Goal: Information Seeking & Learning: Learn about a topic

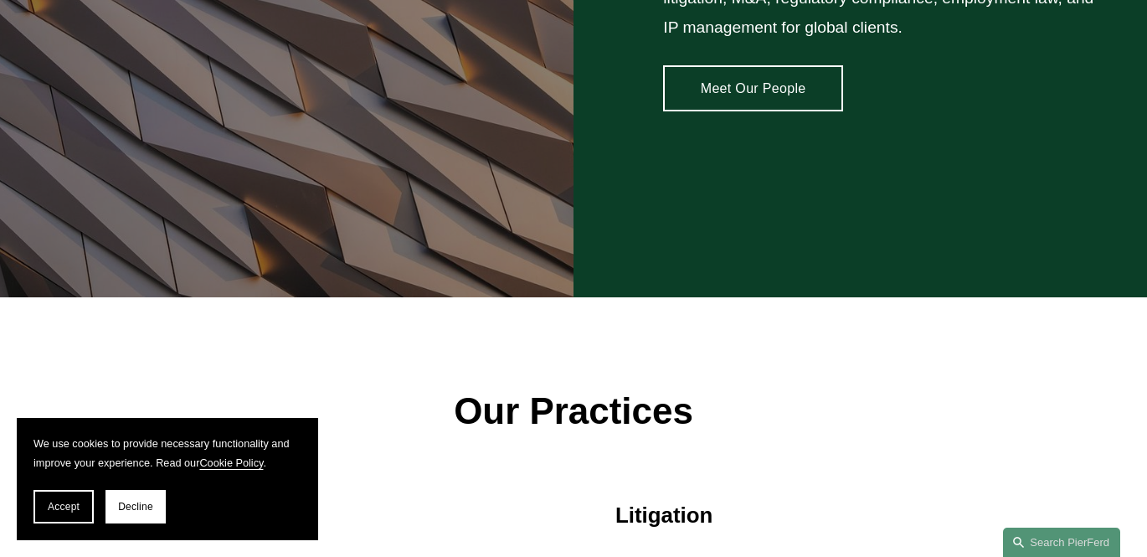
scroll to position [1560, 0]
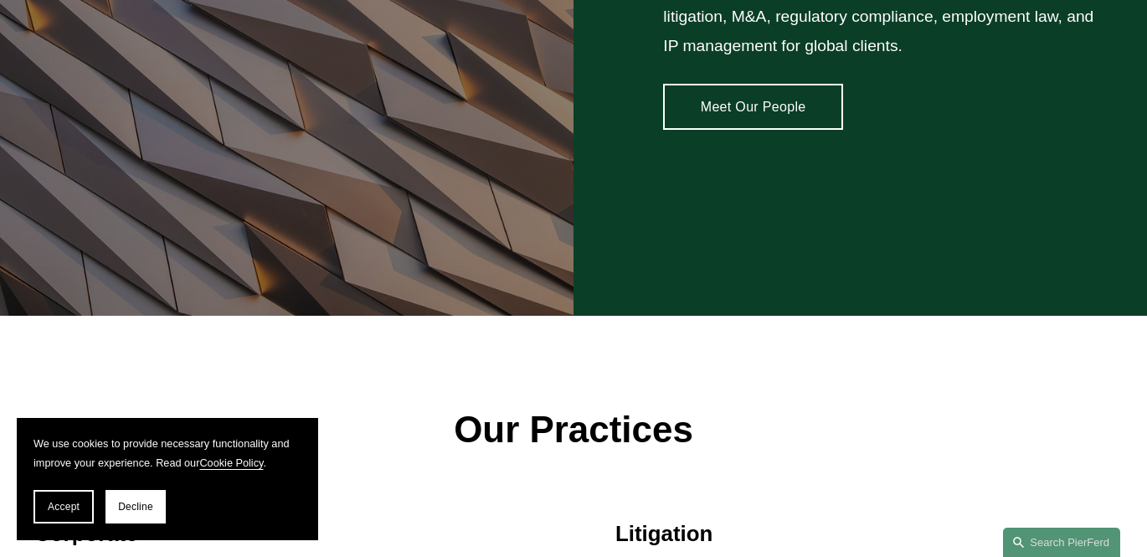
click at [731, 110] on link "Meet Our People" at bounding box center [753, 107] width 180 height 46
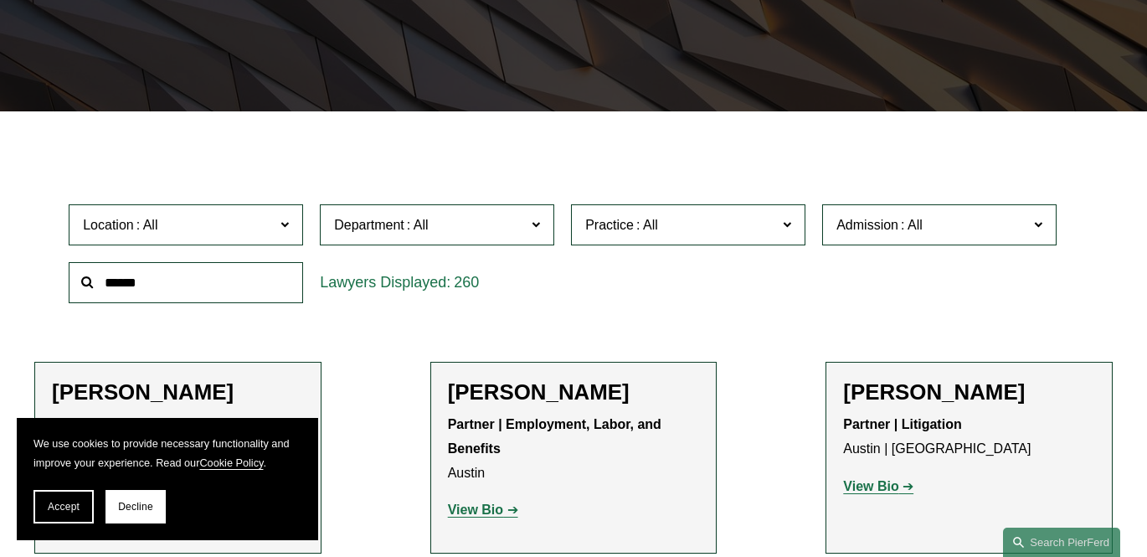
scroll to position [488, 0]
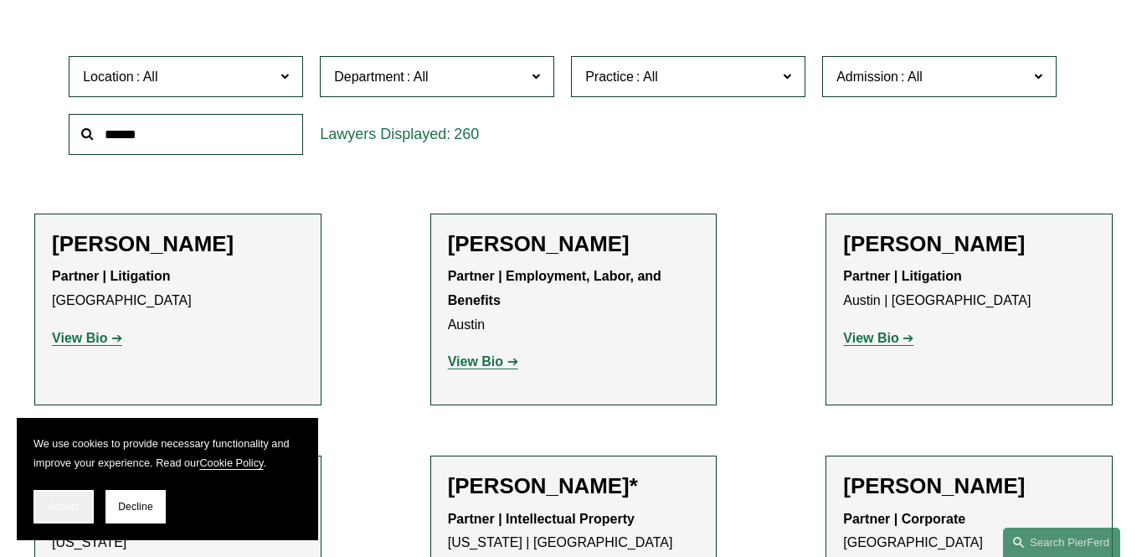
click at [55, 504] on span "Accept" at bounding box center [64, 506] width 32 height 12
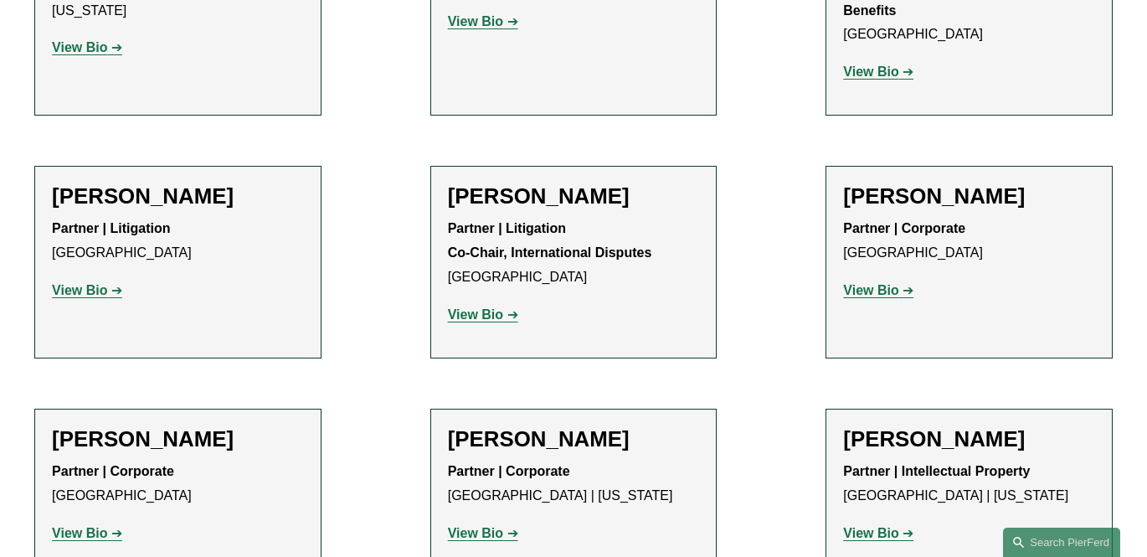
scroll to position [4740, 0]
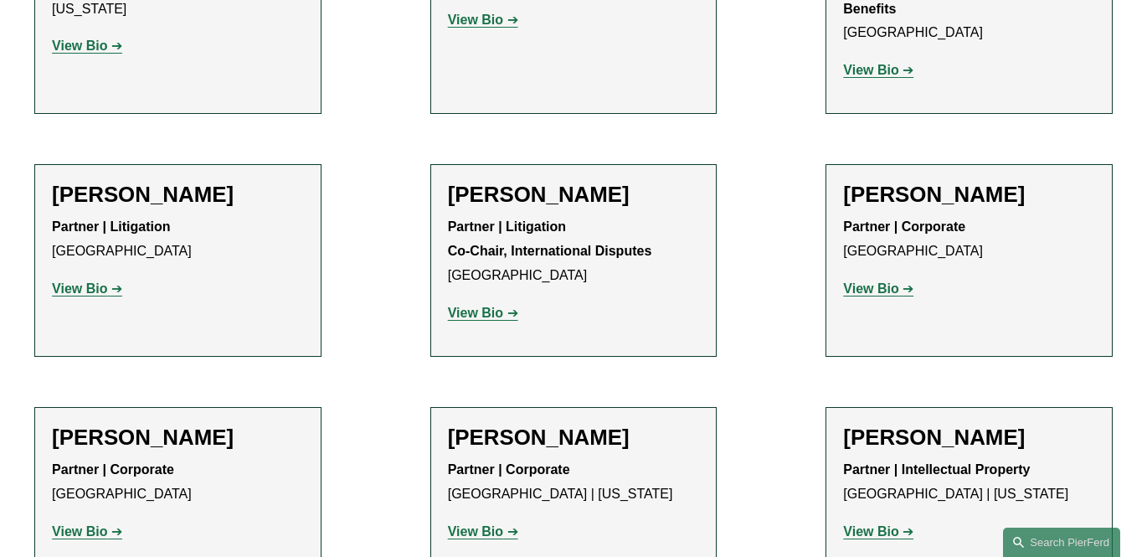
click at [485, 305] on strong "View Bio" at bounding box center [475, 312] width 55 height 14
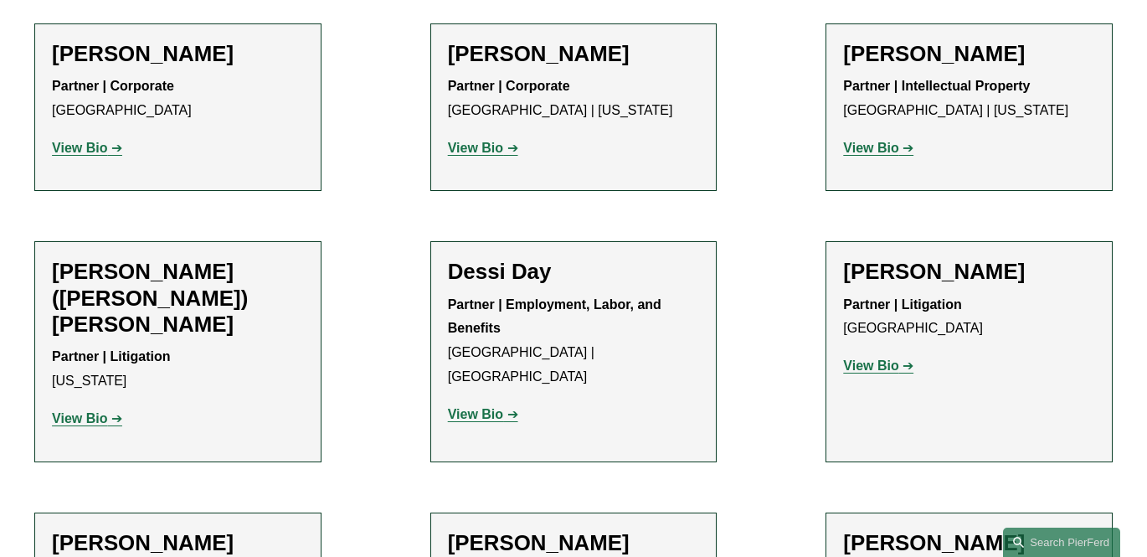
scroll to position [5124, 0]
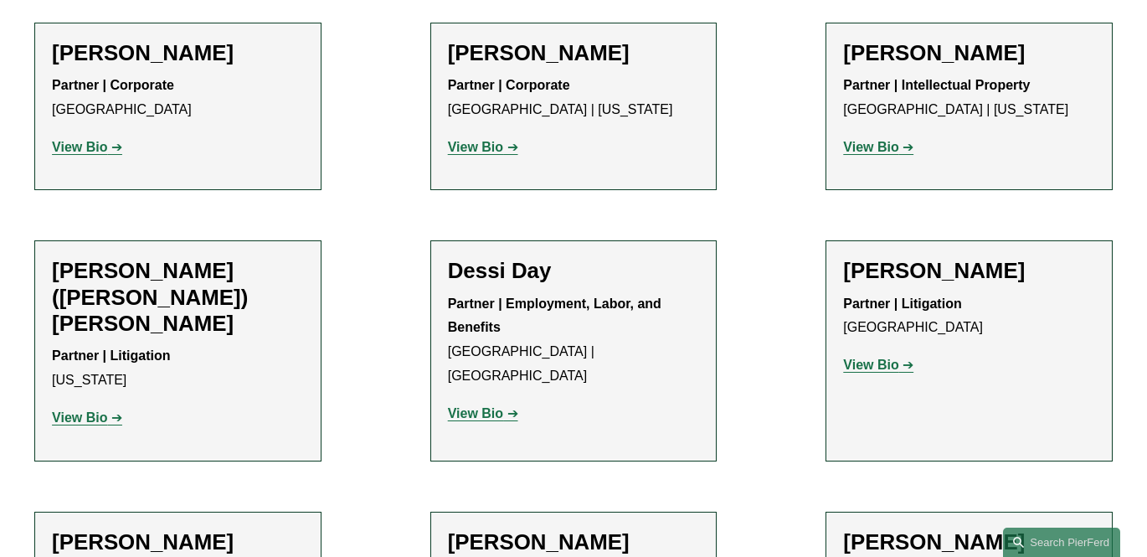
click at [500, 406] on strong "View Bio" at bounding box center [475, 413] width 55 height 14
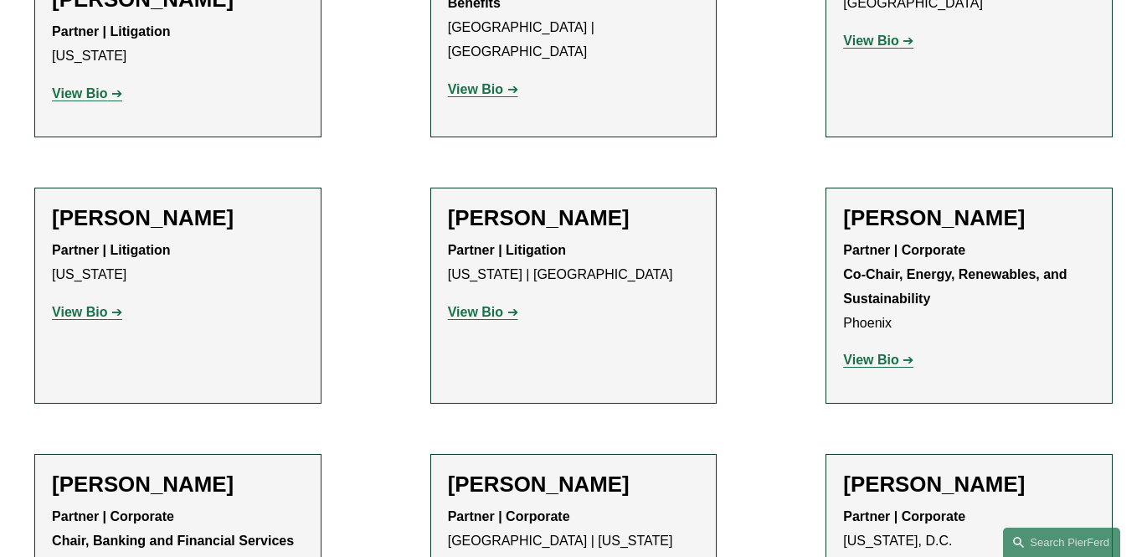
scroll to position [5449, 0]
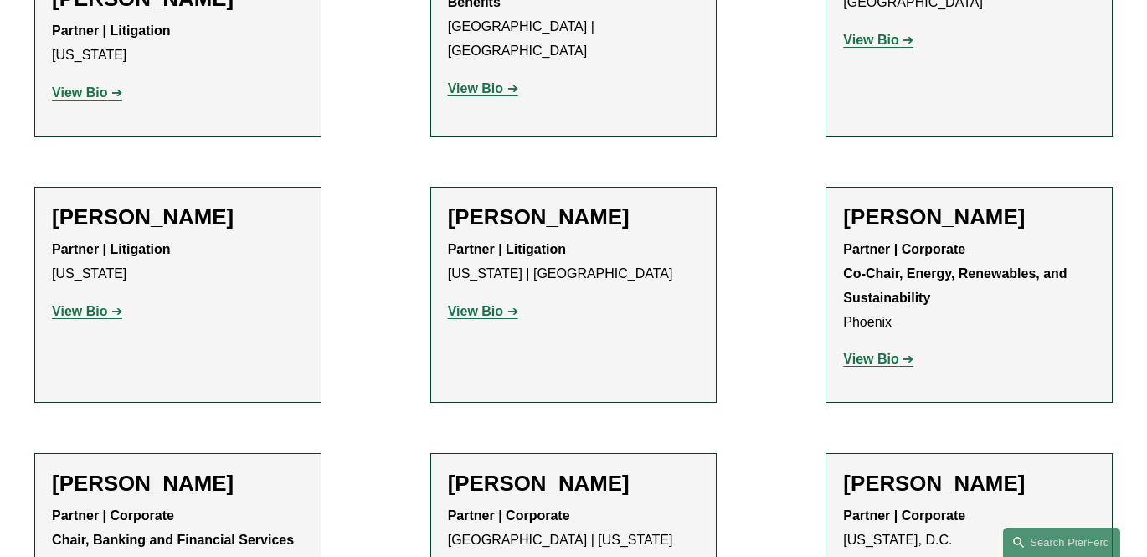
click at [867, 352] on strong "View Bio" at bounding box center [870, 359] width 55 height 14
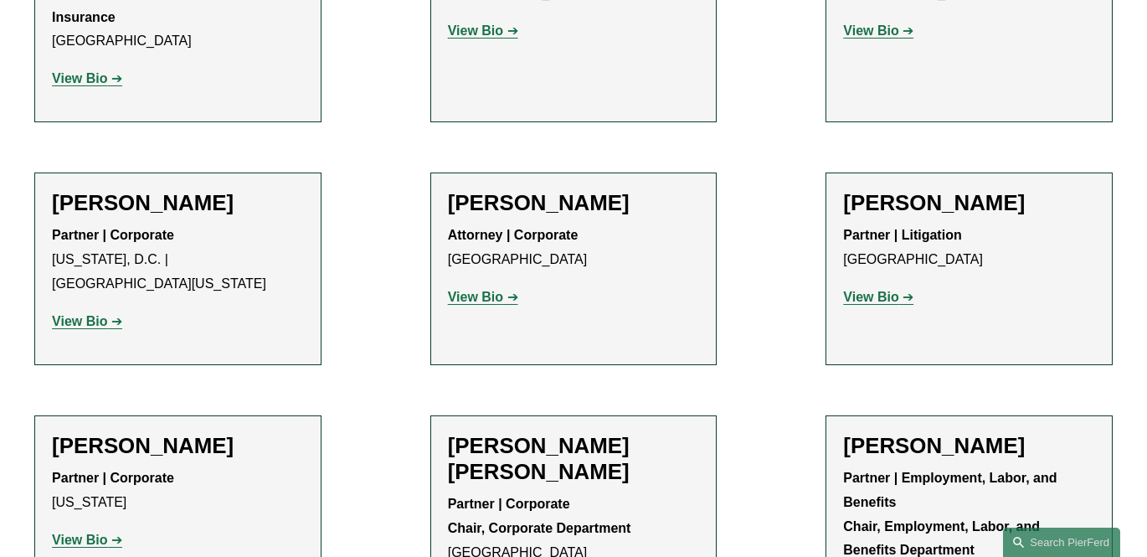
scroll to position [6241, 0]
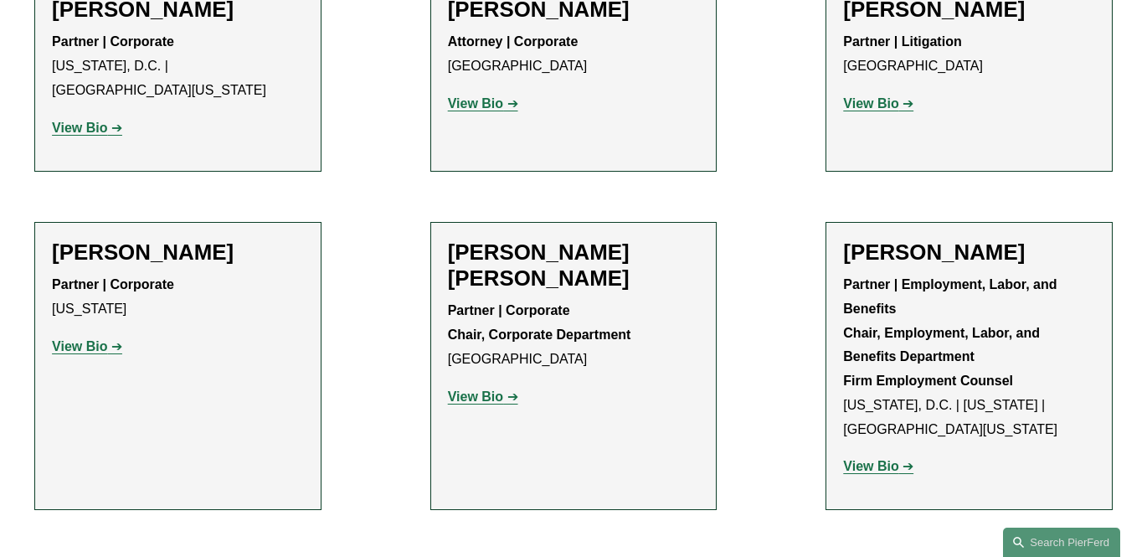
scroll to position [6441, 0]
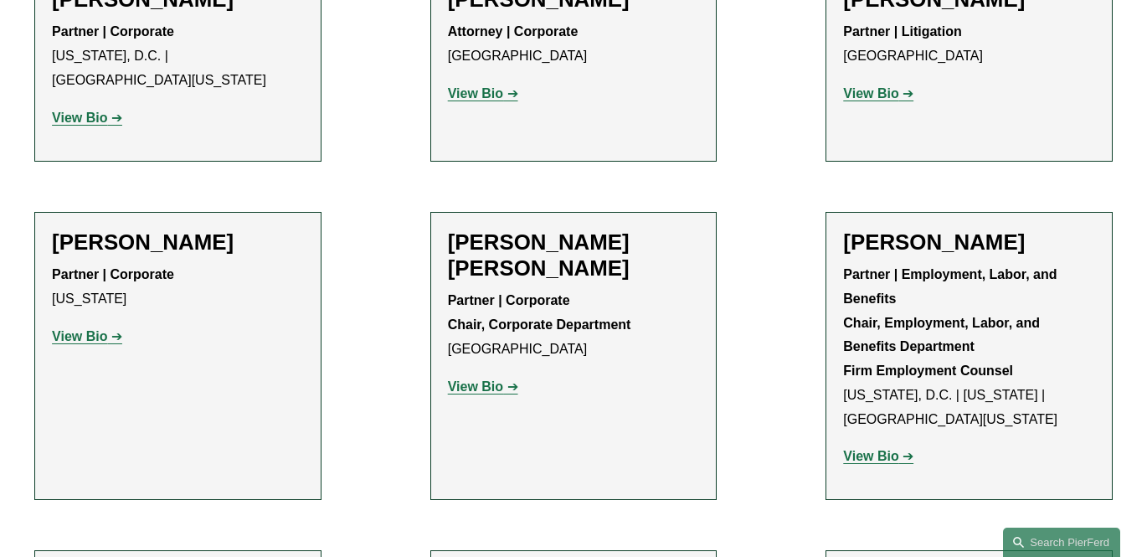
click at [110, 329] on link "View Bio" at bounding box center [87, 336] width 70 height 14
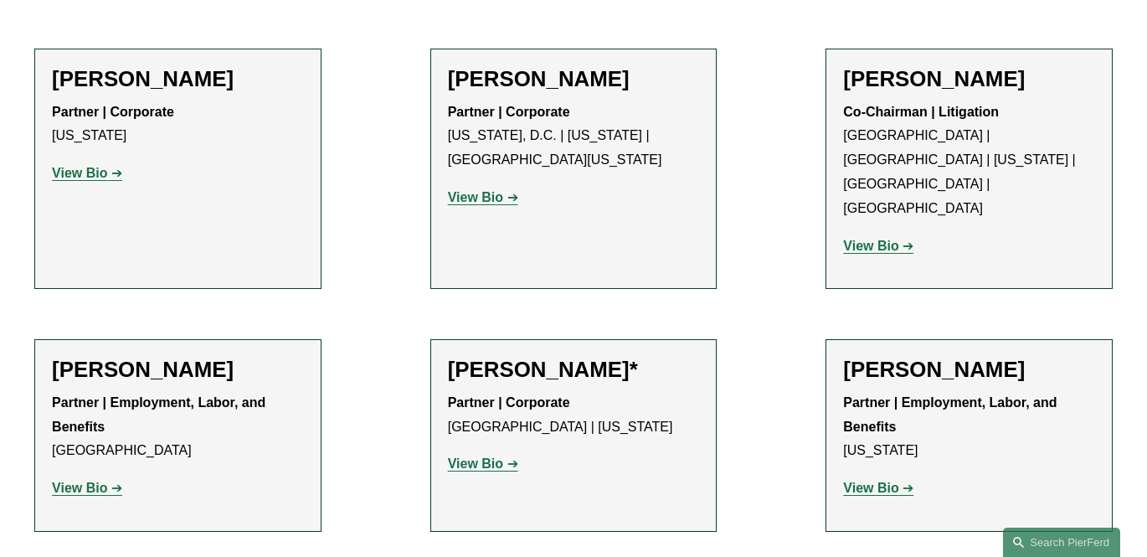
scroll to position [7151, 0]
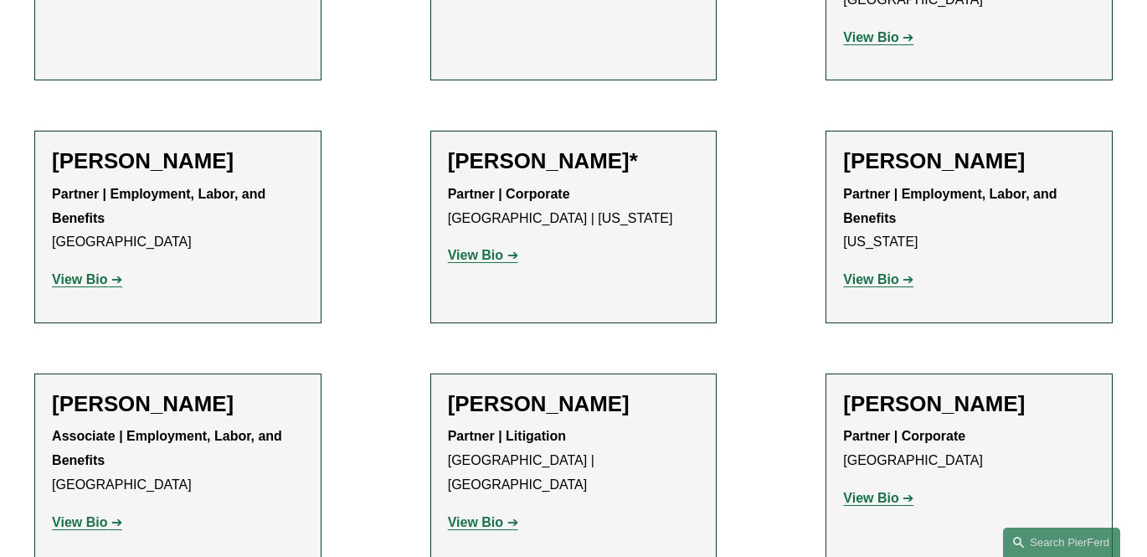
click at [88, 511] on p "View Bio" at bounding box center [178, 523] width 252 height 24
click at [93, 511] on p "View Bio" at bounding box center [178, 523] width 252 height 24
click at [86, 515] on strong "View Bio" at bounding box center [79, 522] width 55 height 14
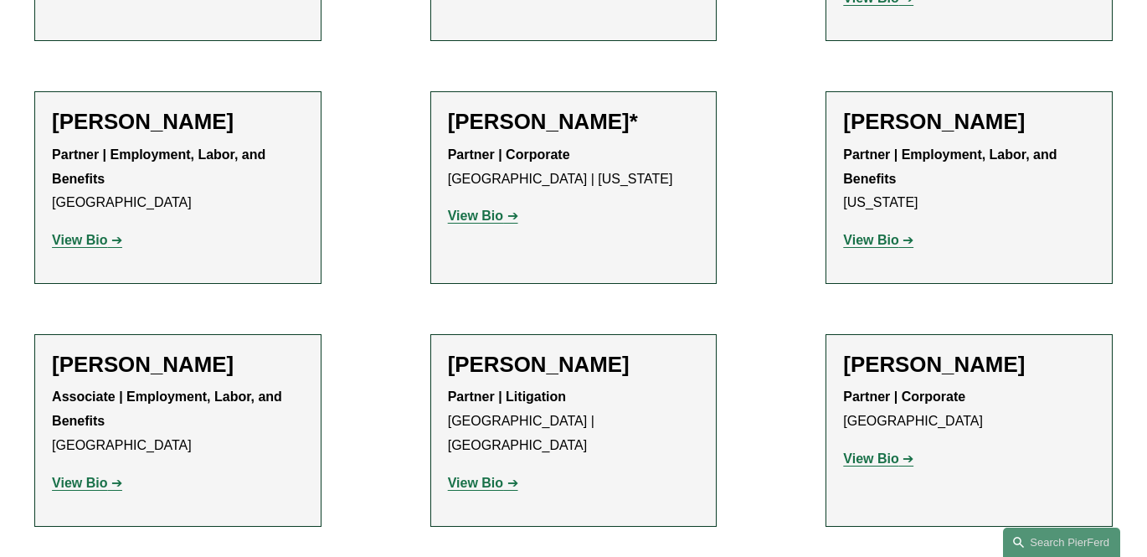
scroll to position [7219, 0]
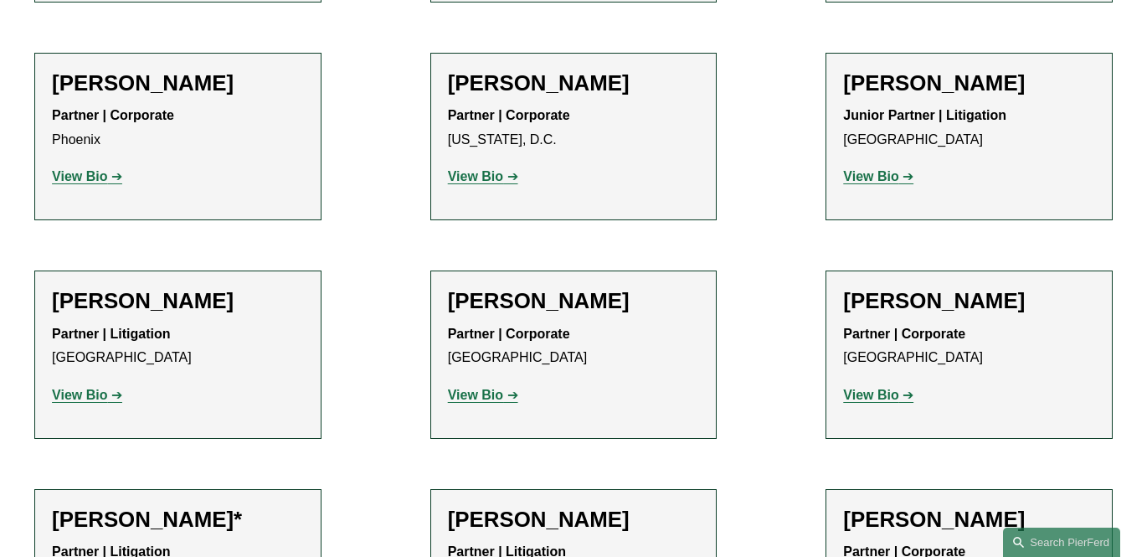
scroll to position [7718, 0]
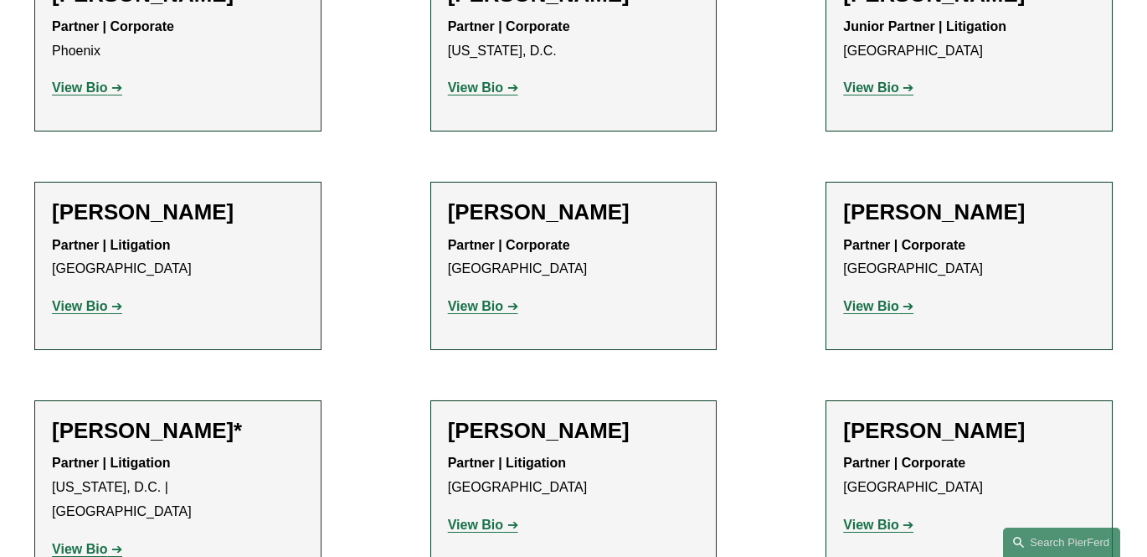
scroll to position [7829, 0]
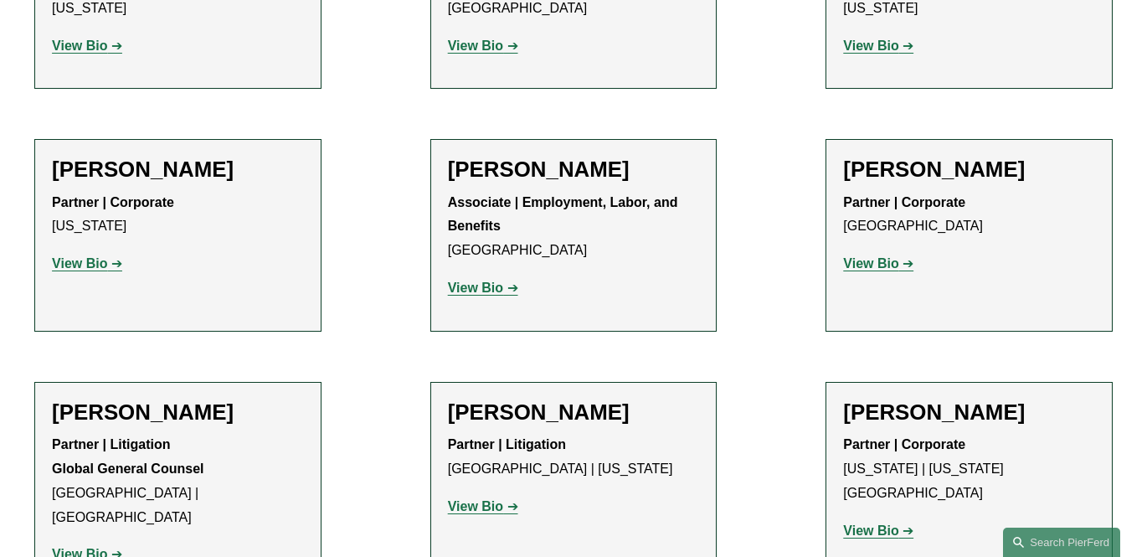
scroll to position [8524, 0]
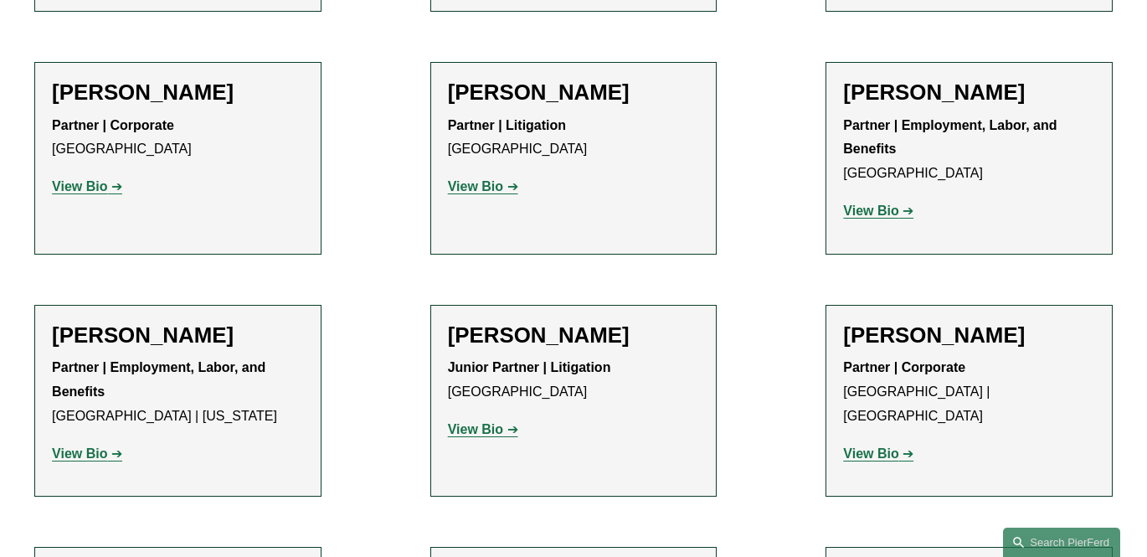
scroll to position [9114, 0]
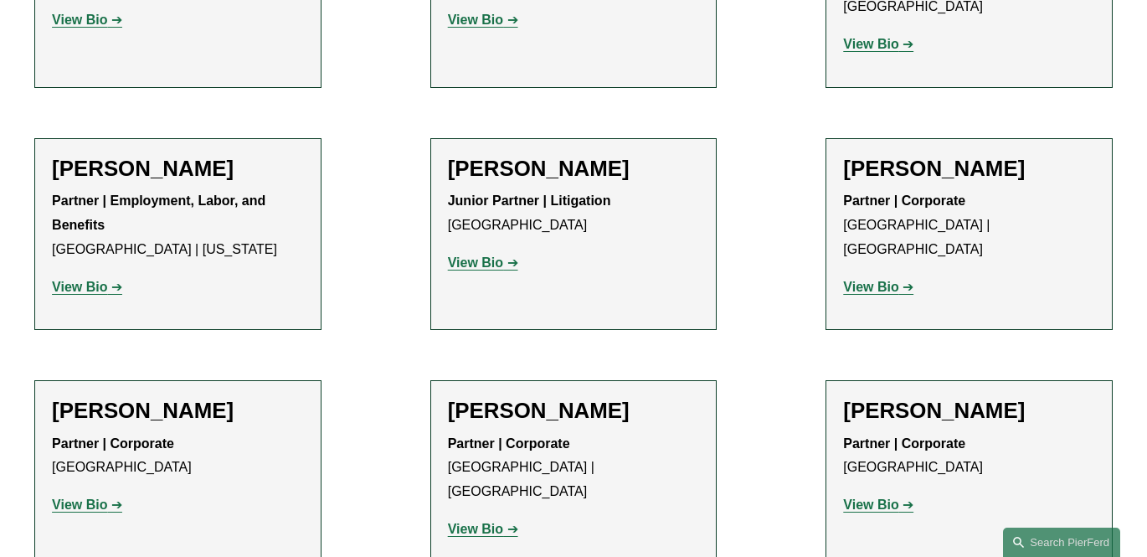
scroll to position [9278, 0]
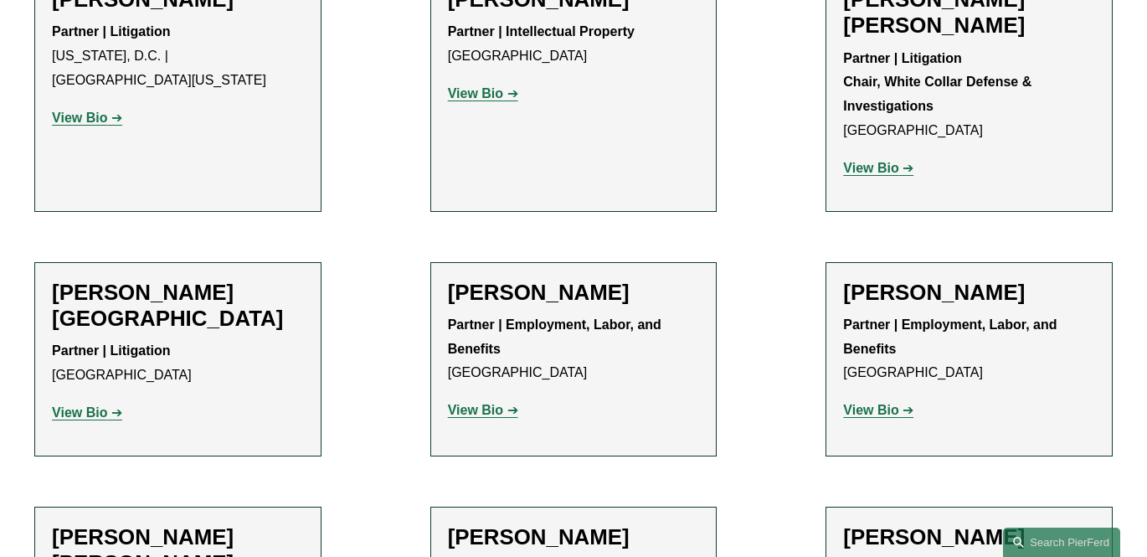
scroll to position [9932, 0]
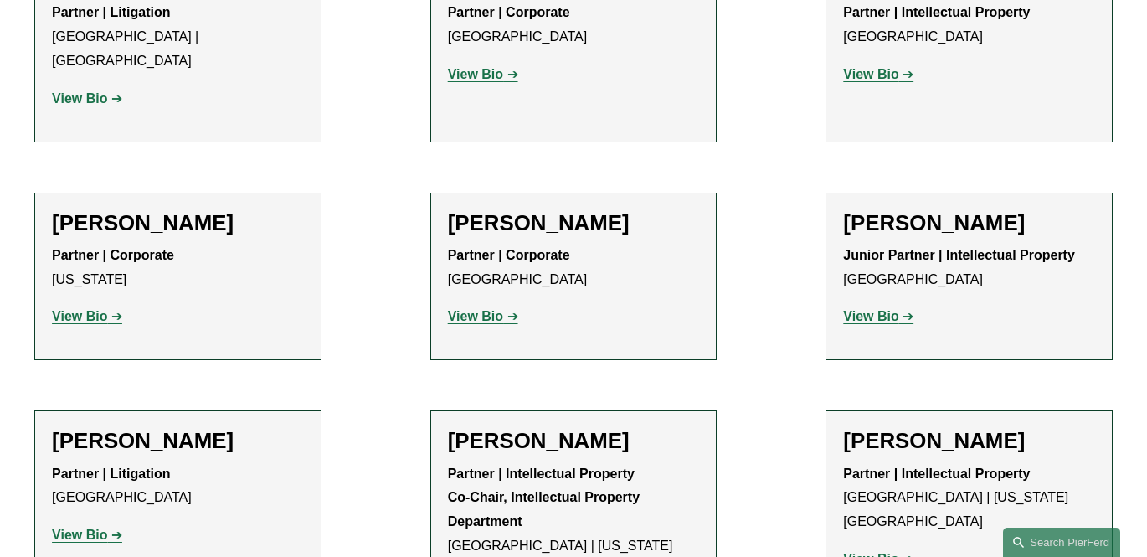
scroll to position [10756, 0]
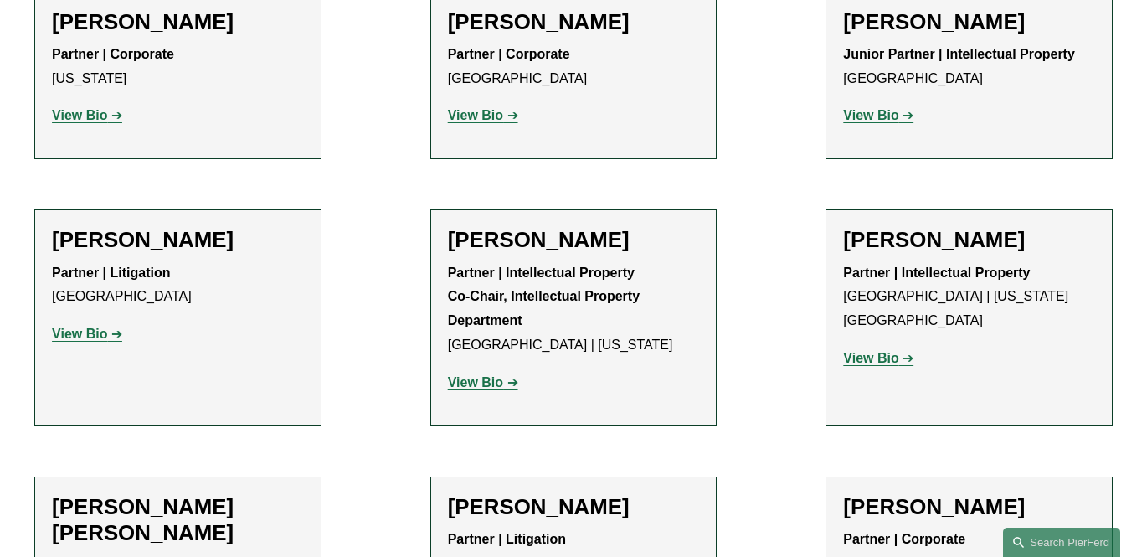
scroll to position [10961, 0]
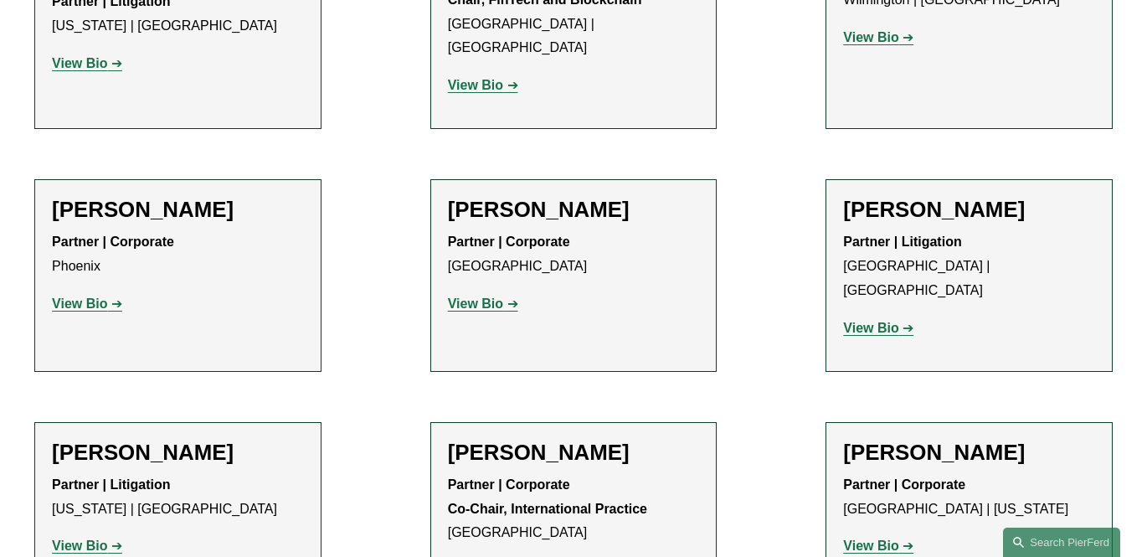
scroll to position [11648, 0]
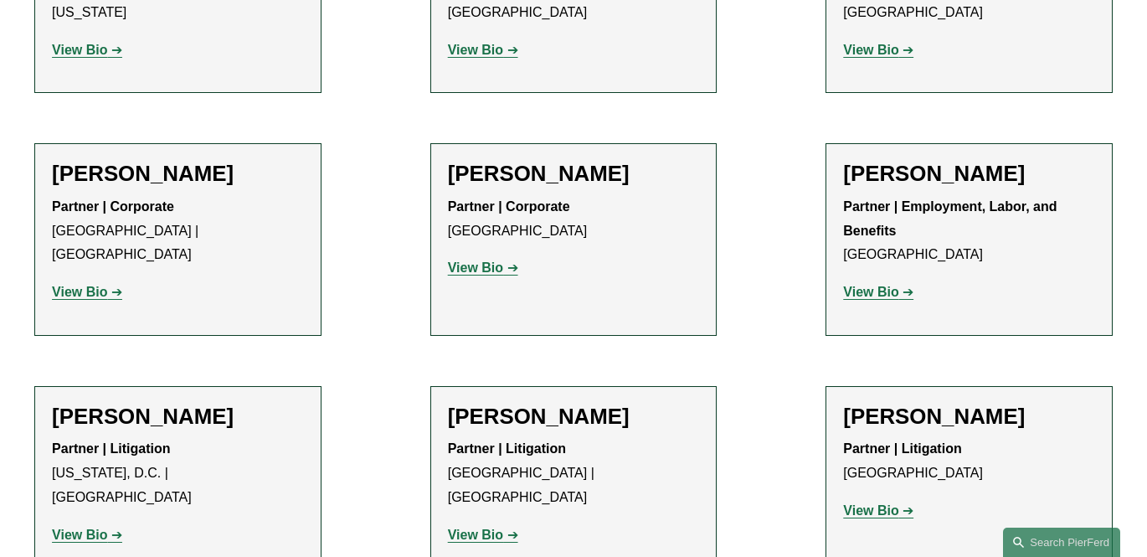
scroll to position [12750, 0]
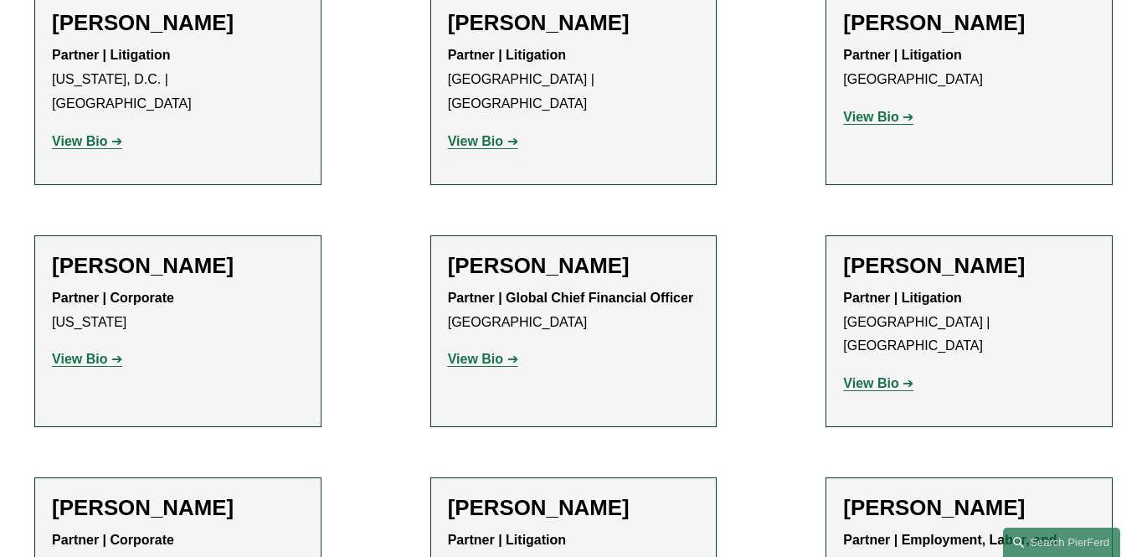
scroll to position [13140, 0]
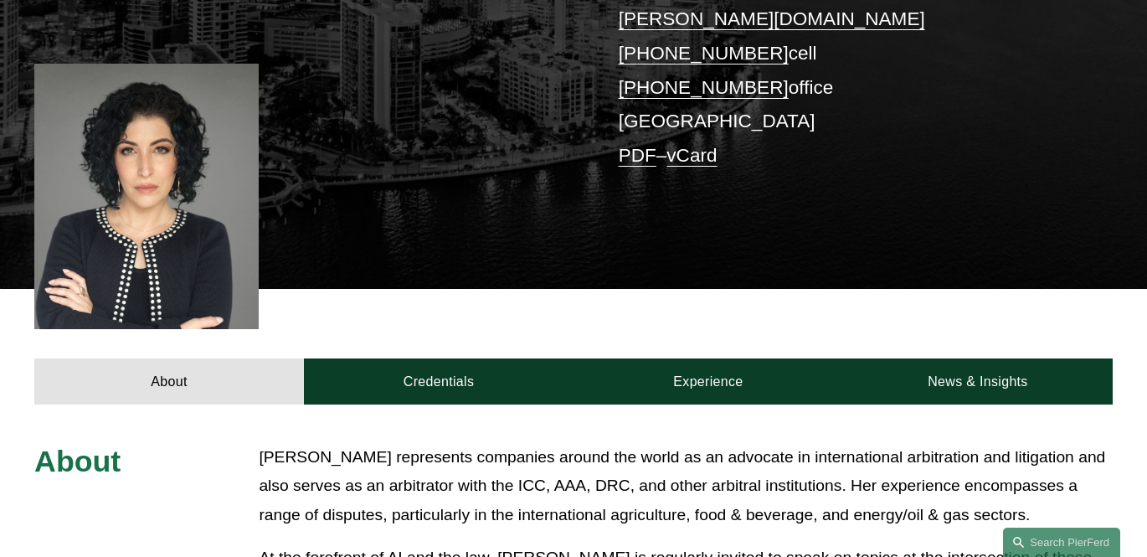
scroll to position [393, 0]
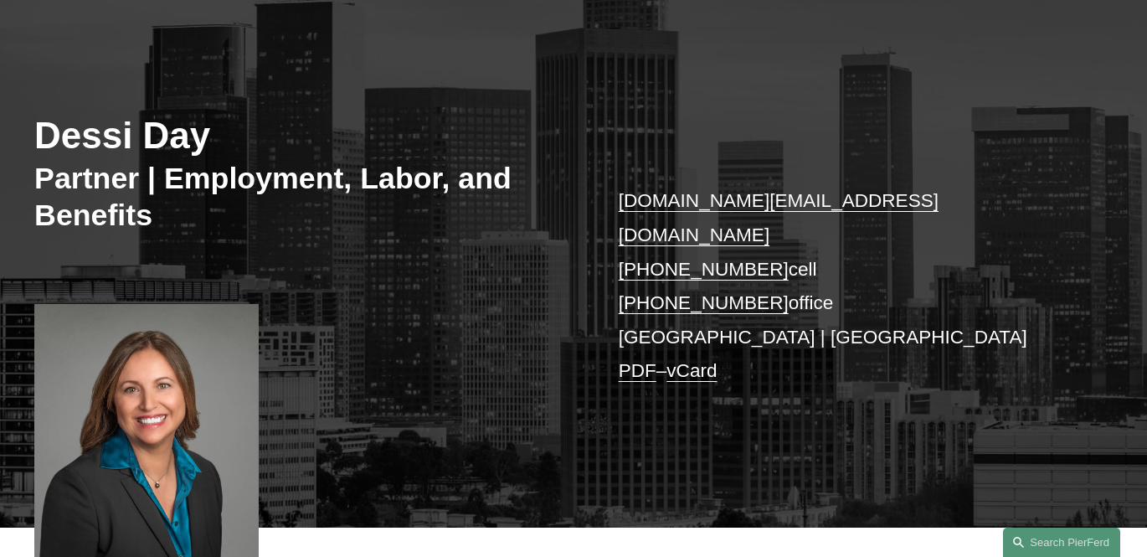
scroll to position [158, 0]
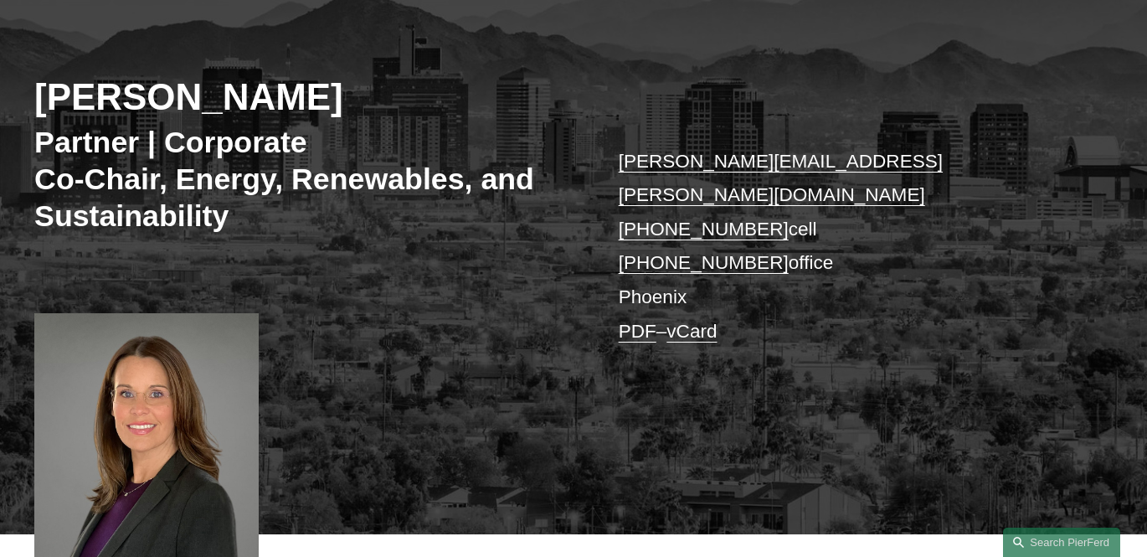
scroll to position [213, 0]
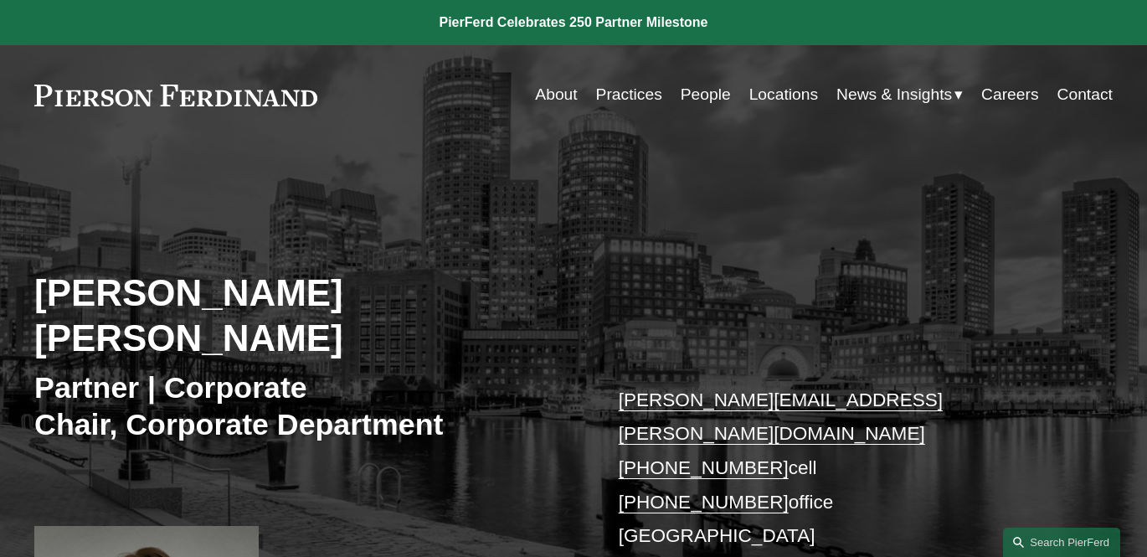
scroll to position [186, 0]
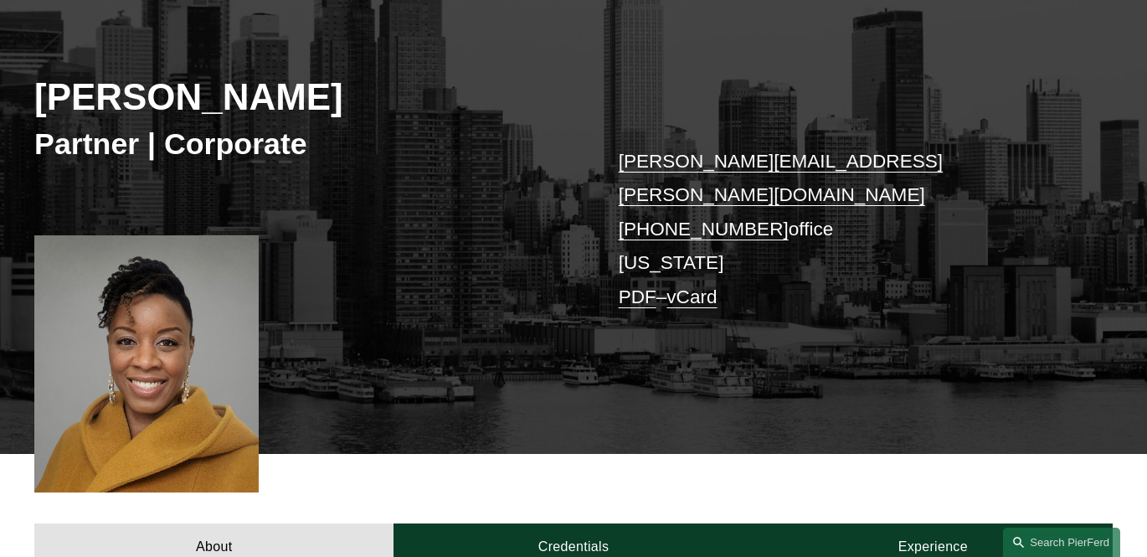
scroll to position [196, 0]
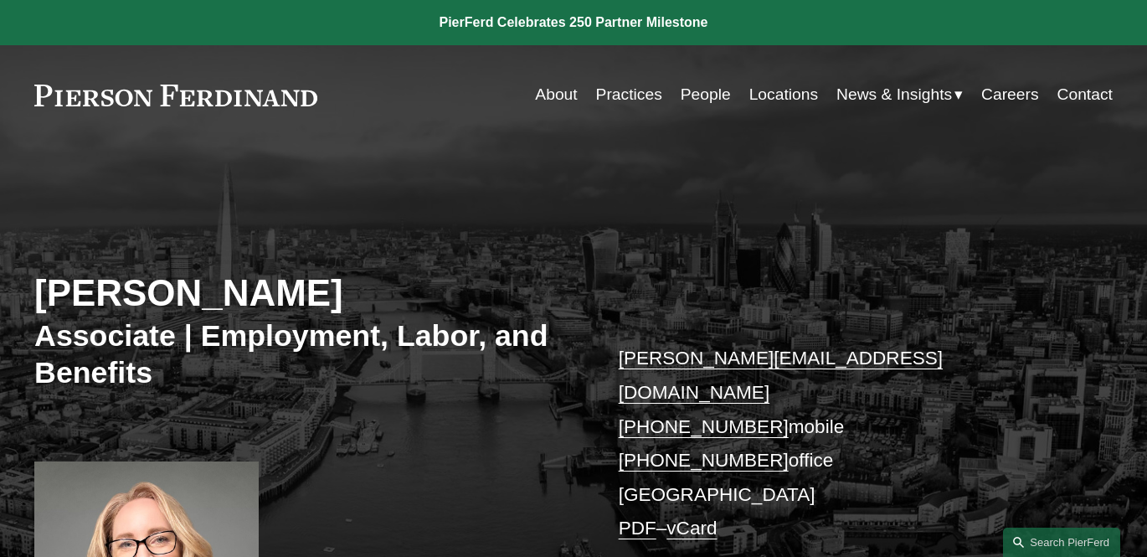
scroll to position [172, 0]
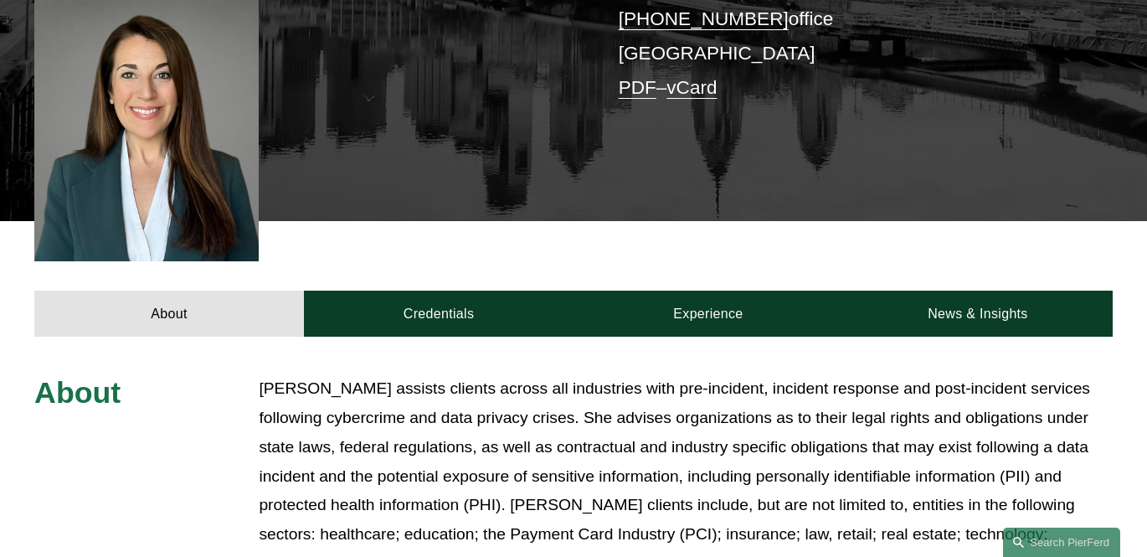
scroll to position [400, 0]
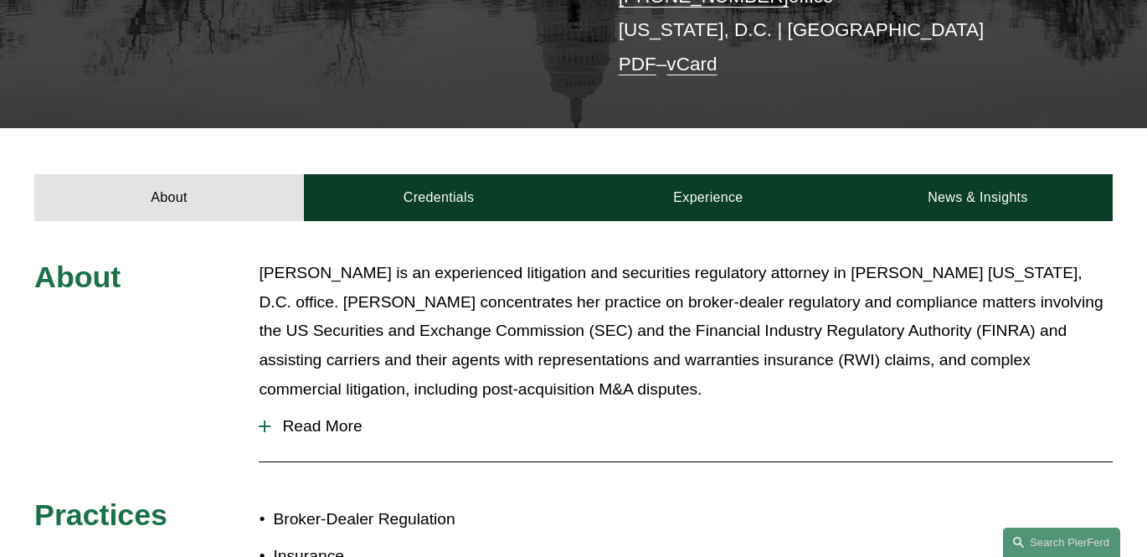
scroll to position [449, 0]
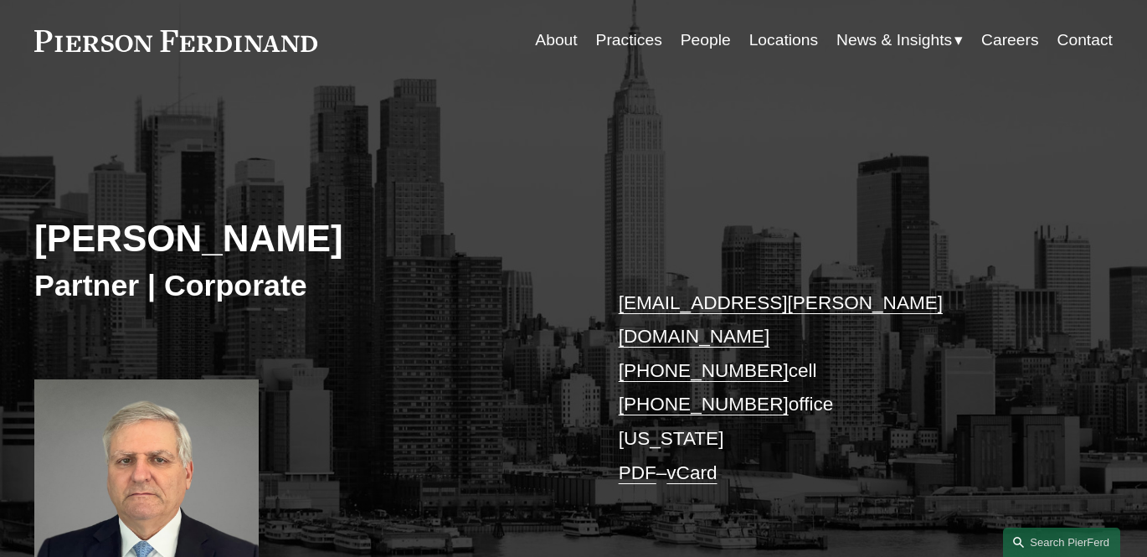
scroll to position [135, 0]
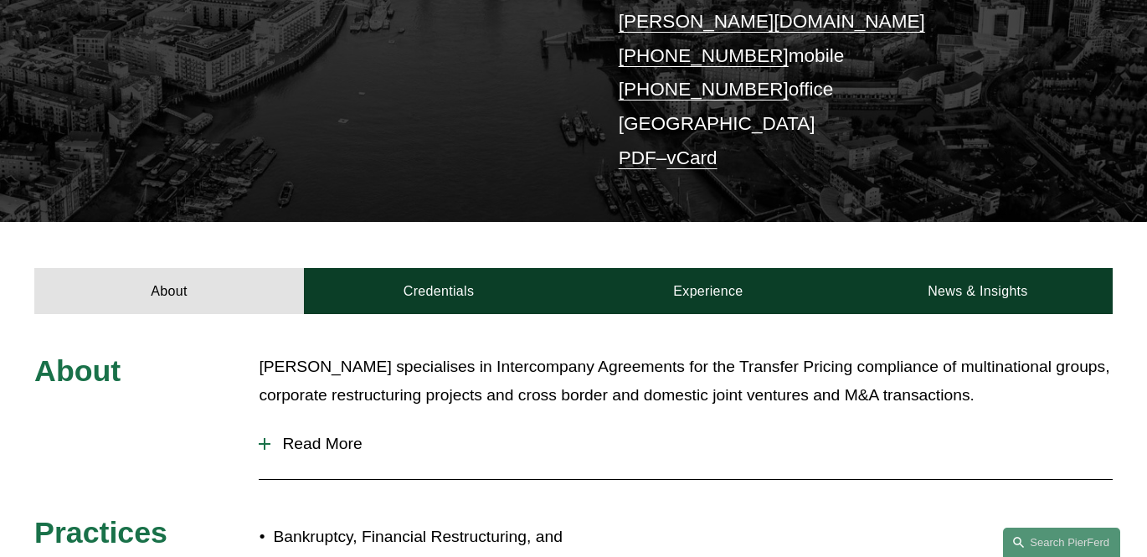
scroll to position [375, 0]
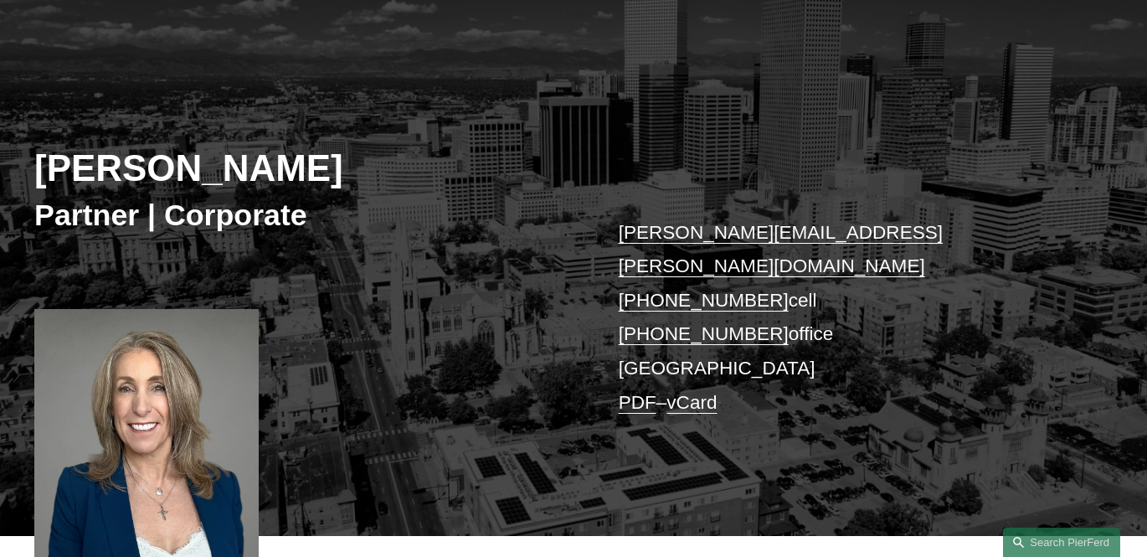
scroll to position [136, 0]
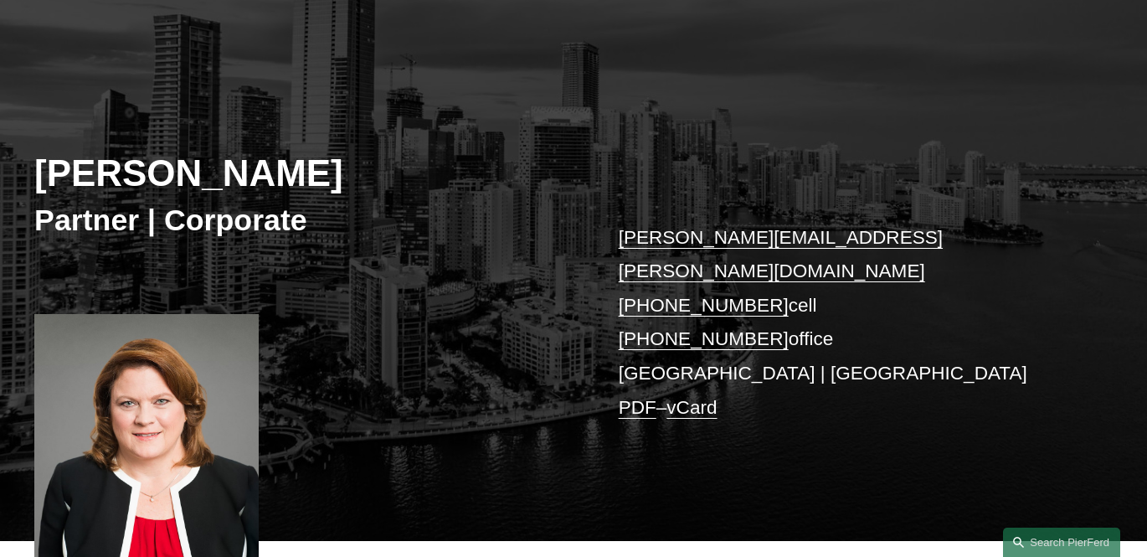
scroll to position [121, 0]
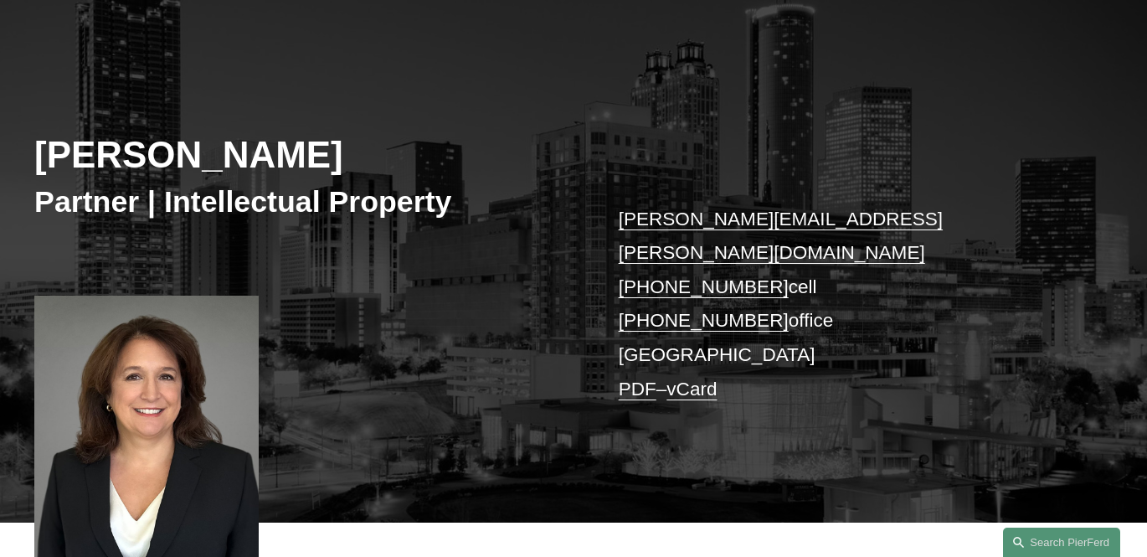
scroll to position [138, 0]
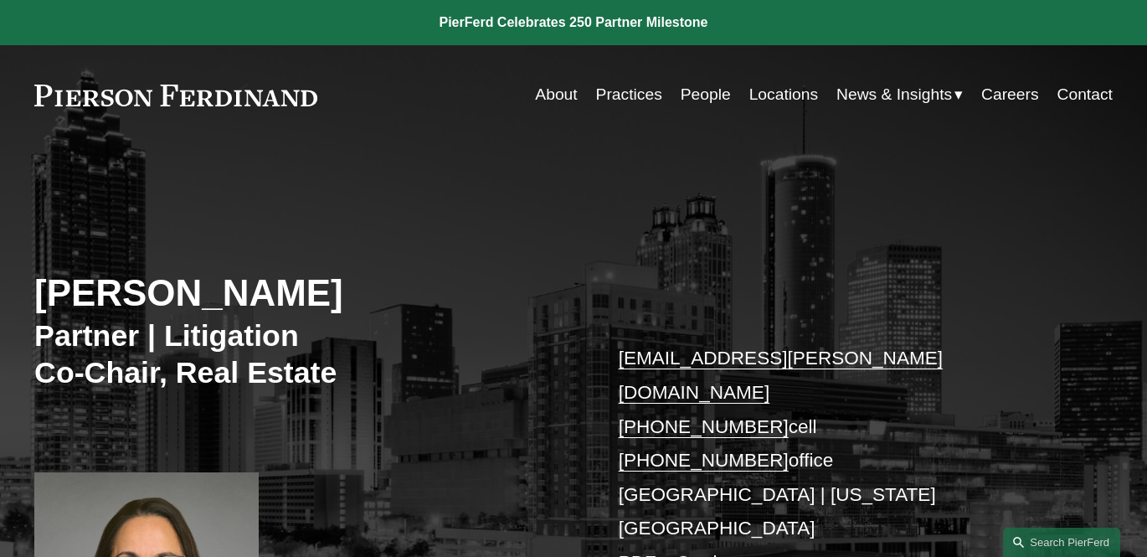
scroll to position [89, 0]
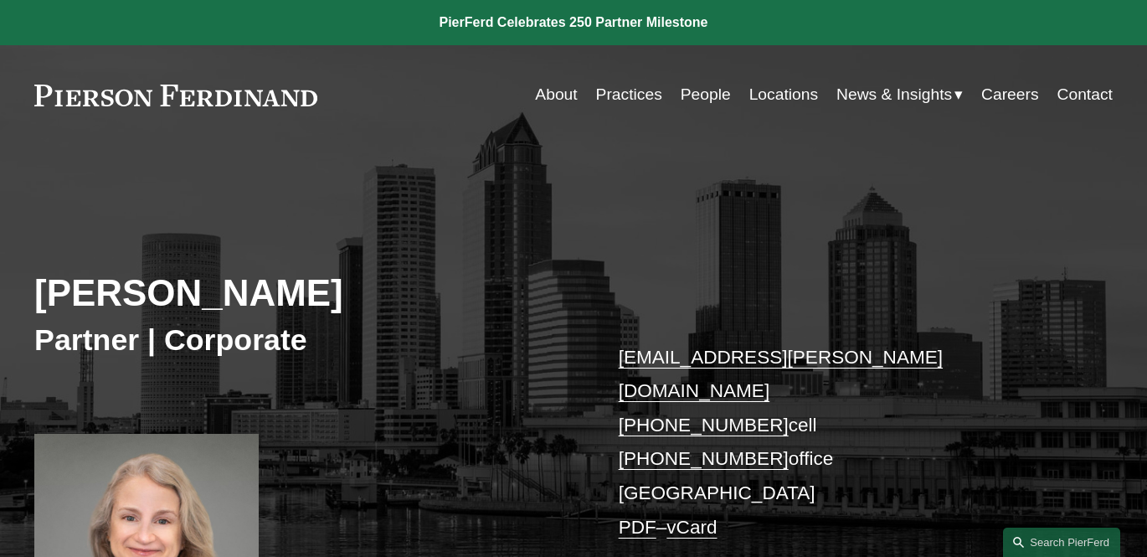
scroll to position [149, 0]
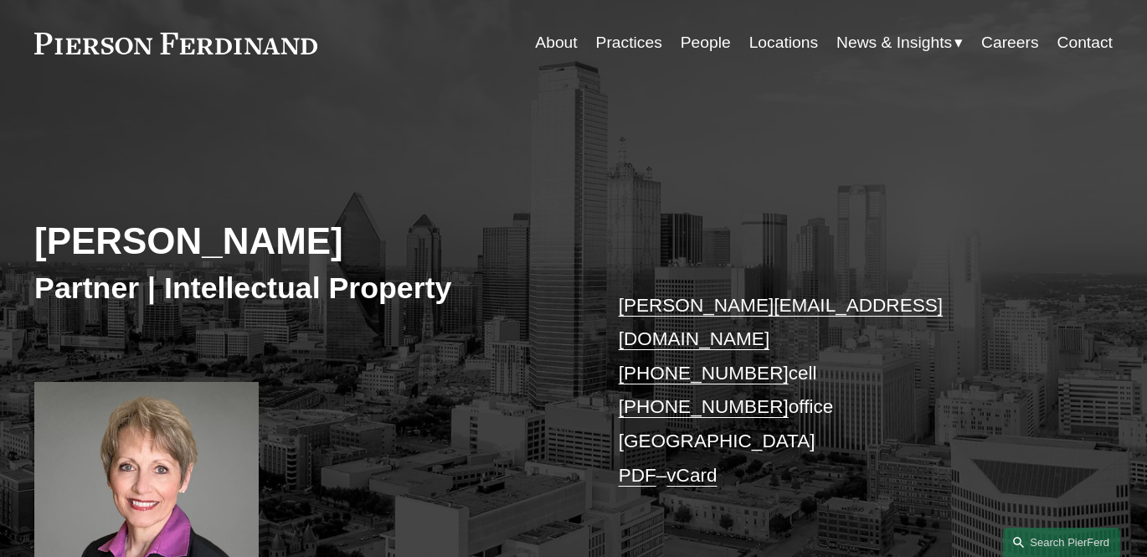
scroll to position [168, 0]
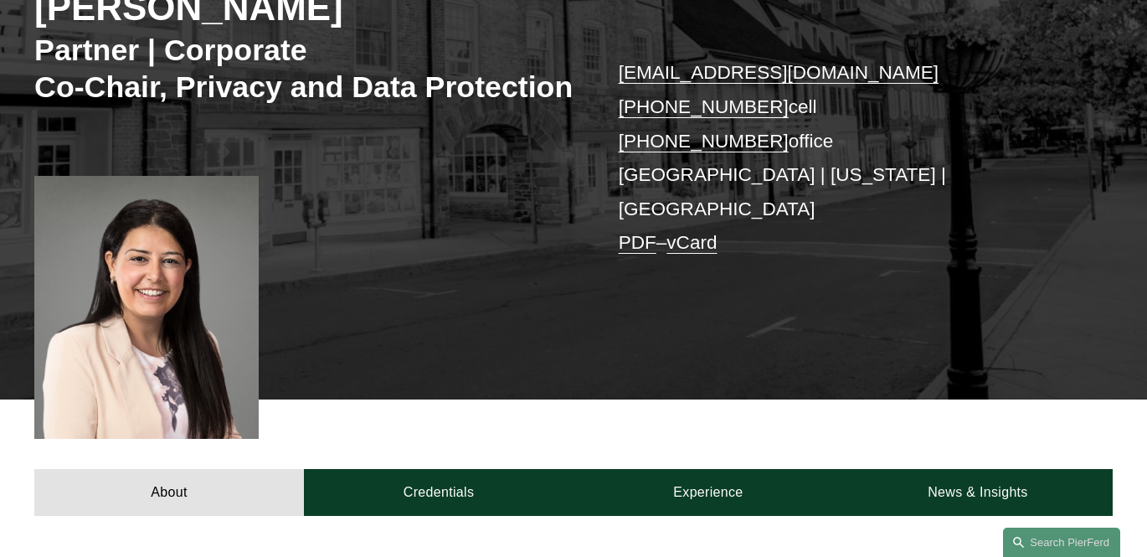
scroll to position [427, 0]
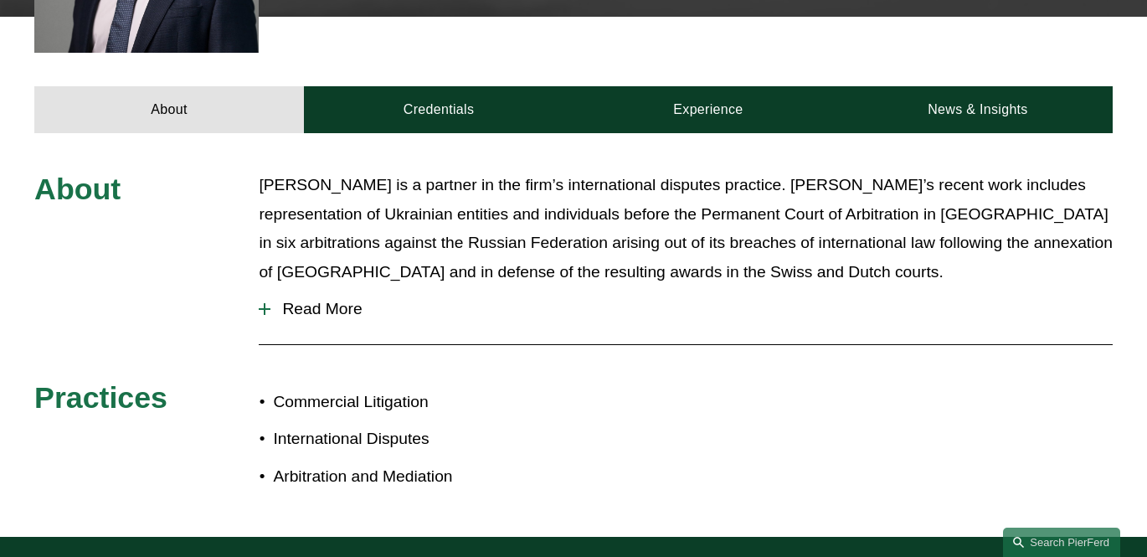
scroll to position [625, 0]
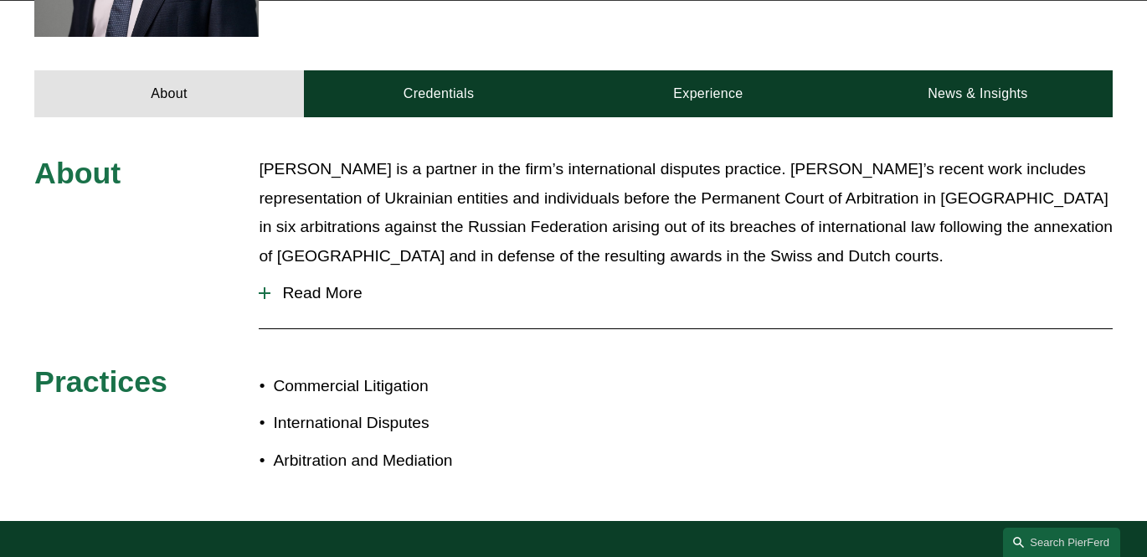
click at [321, 285] on span "Read More" at bounding box center [691, 293] width 842 height 18
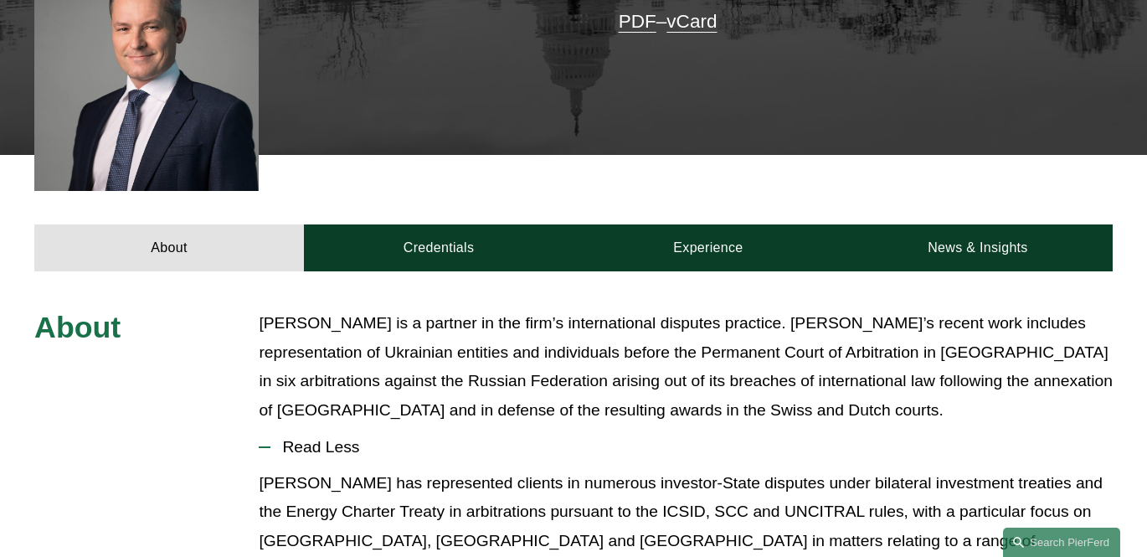
scroll to position [134, 0]
